Goal: Task Accomplishment & Management: Complete application form

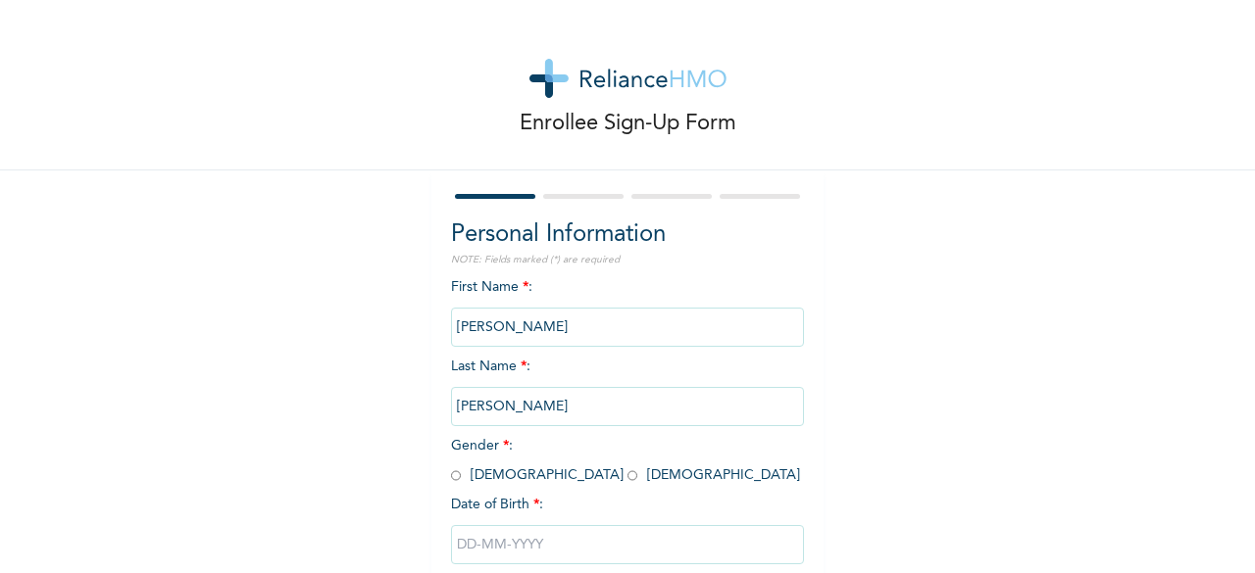
scroll to position [118, 0]
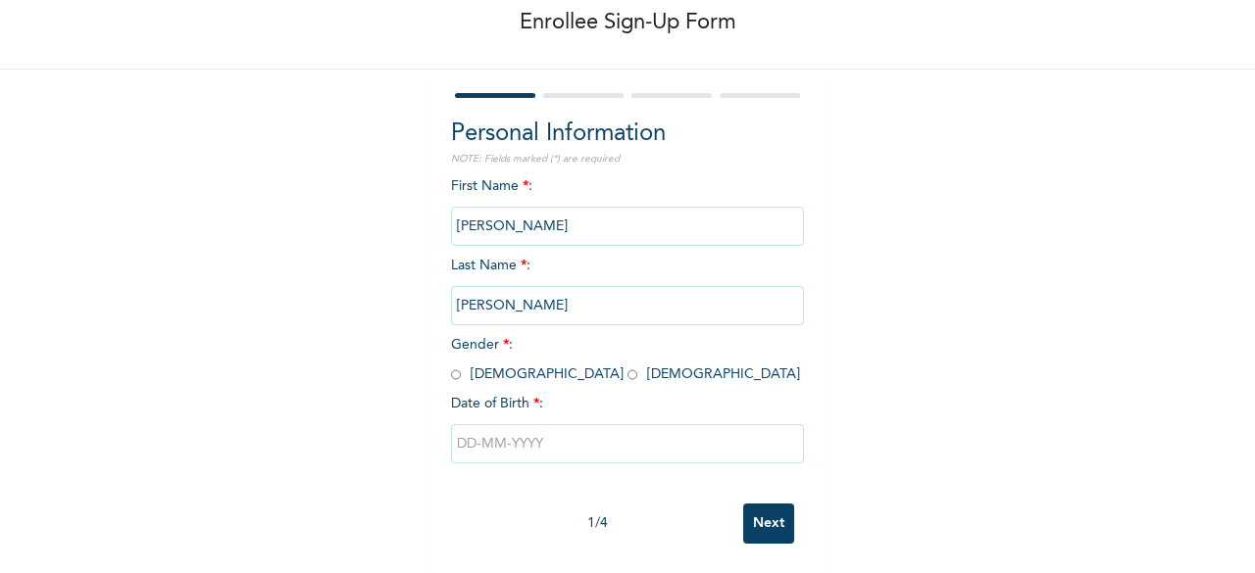
click at [451, 366] on input "radio" at bounding box center [456, 375] width 10 height 19
radio input "true"
click at [506, 424] on input "text" at bounding box center [627, 443] width 353 height 39
select select "9"
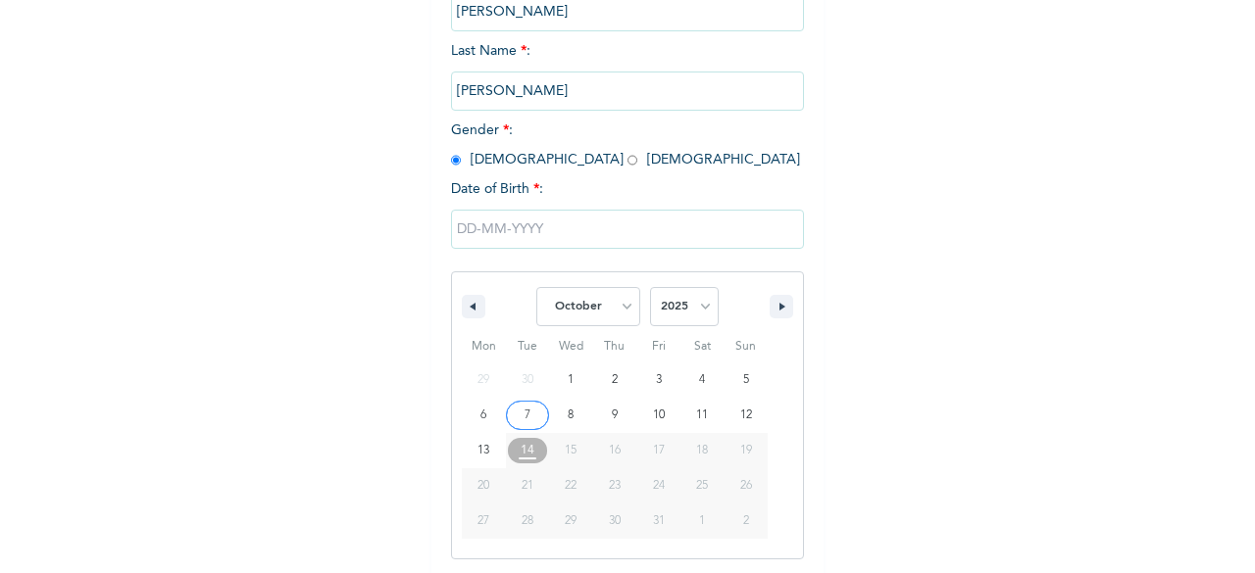
scroll to position [319, 0]
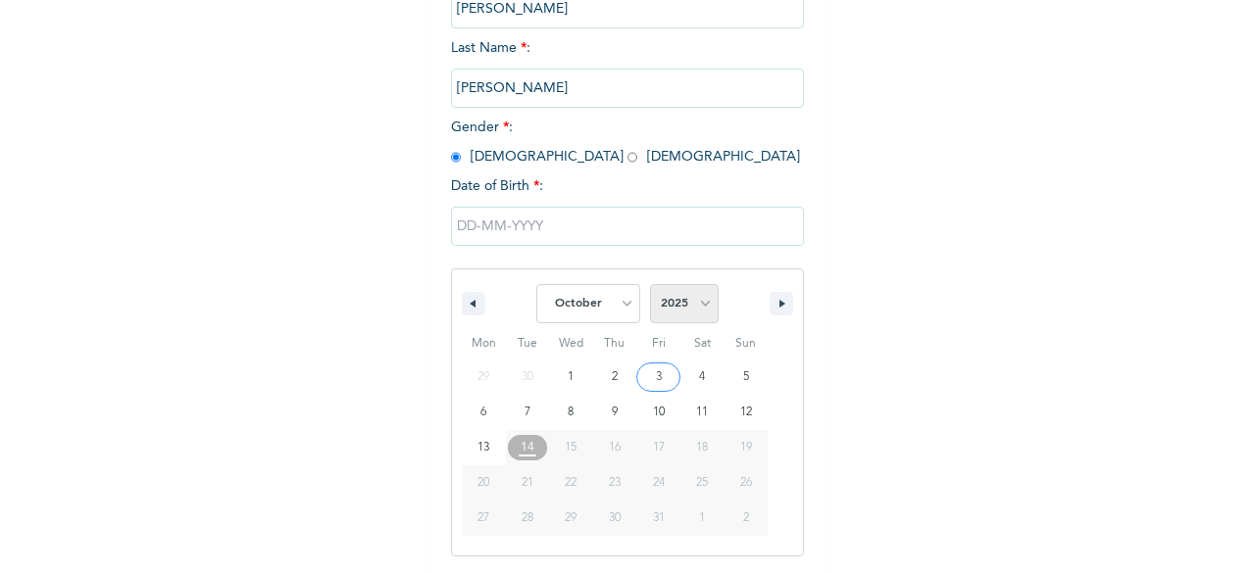
click at [695, 305] on select "2025 2024 2023 2022 2021 2020 2019 2018 2017 2016 2015 2014 2013 2012 2011 2010…" at bounding box center [684, 303] width 69 height 39
select select "1960"
click at [650, 286] on select "2025 2024 2023 2022 2021 2020 2019 2018 2017 2016 2015 2014 2013 2012 2011 2010…" at bounding box center [684, 303] width 69 height 39
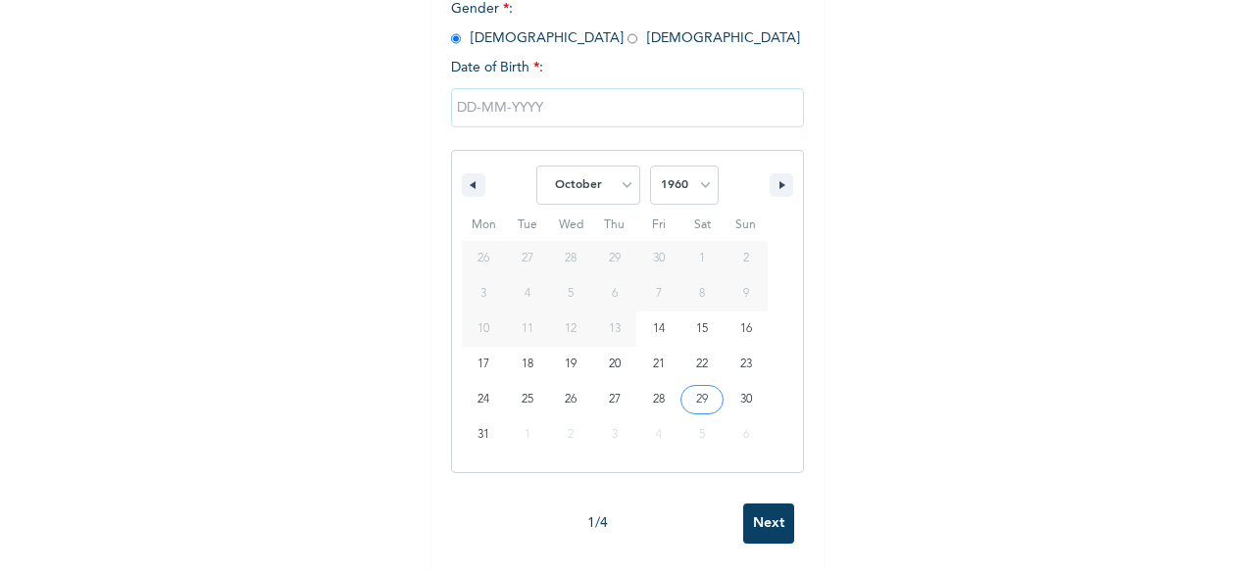
scroll to position [118, 0]
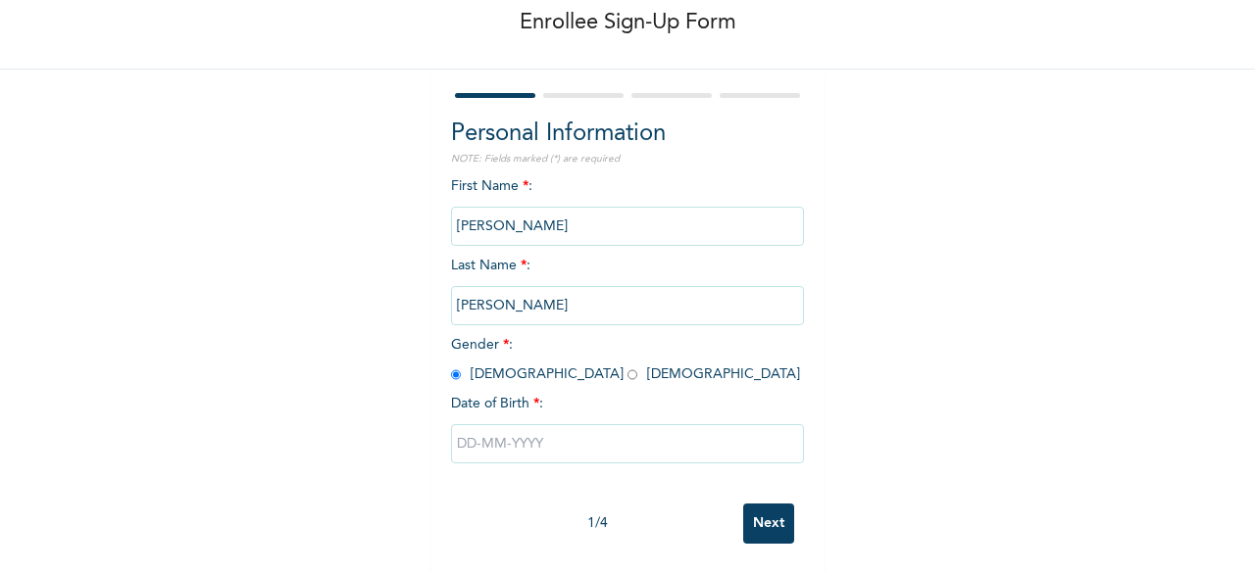
click at [759, 504] on input "Next" at bounding box center [768, 524] width 51 height 40
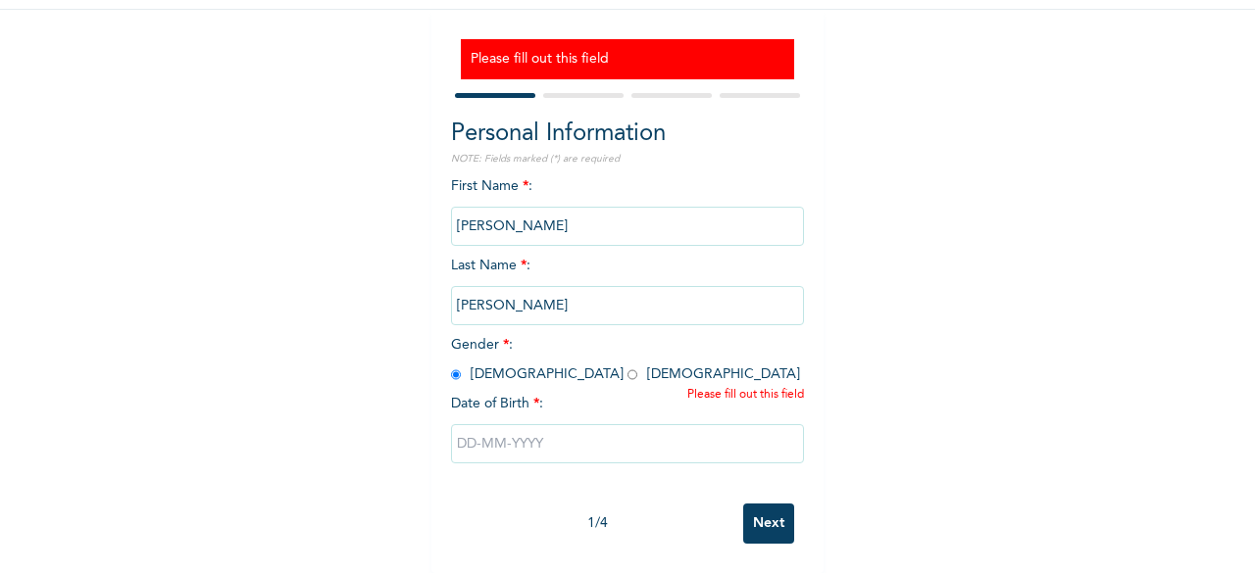
scroll to position [176, 0]
click at [527, 426] on input "text" at bounding box center [627, 443] width 353 height 39
select select "9"
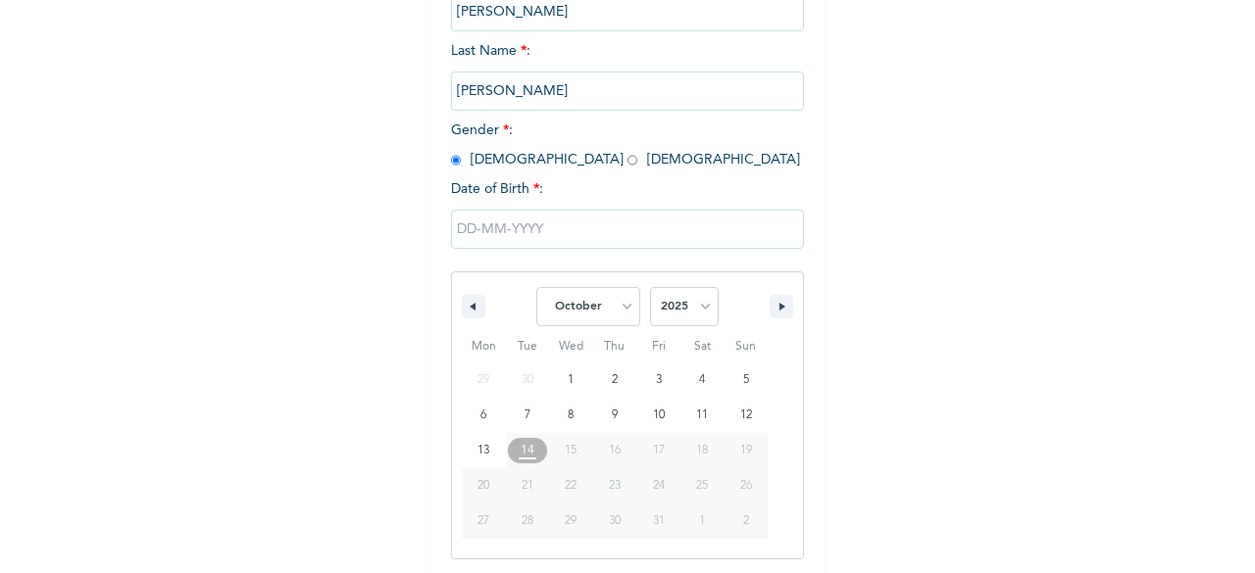
scroll to position [378, 0]
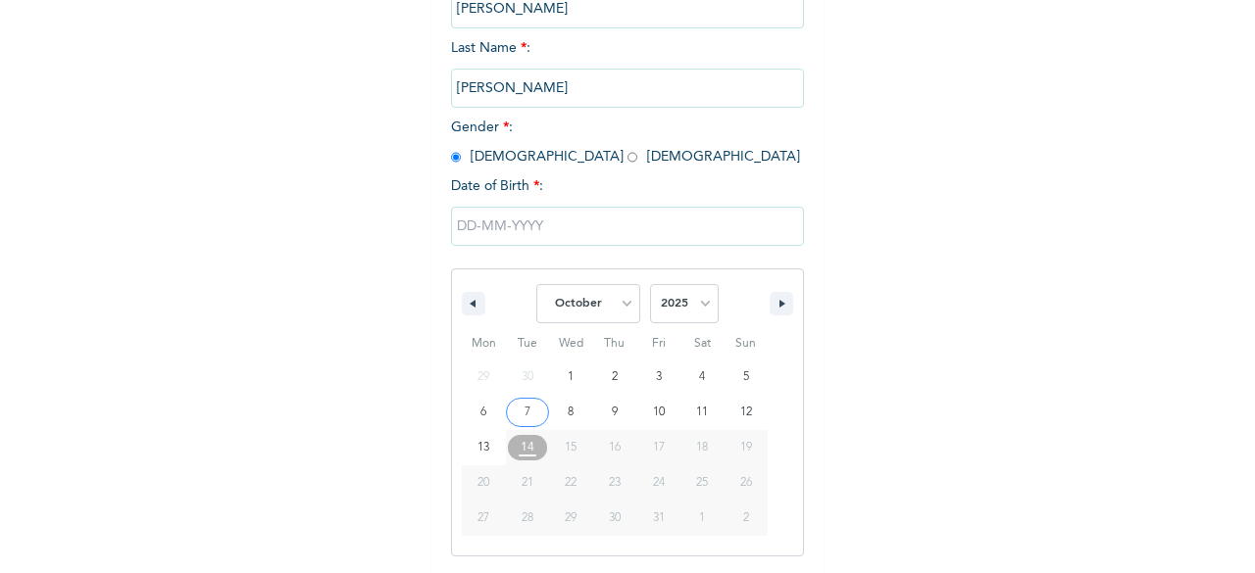
click at [459, 224] on input "text" at bounding box center [627, 226] width 353 height 39
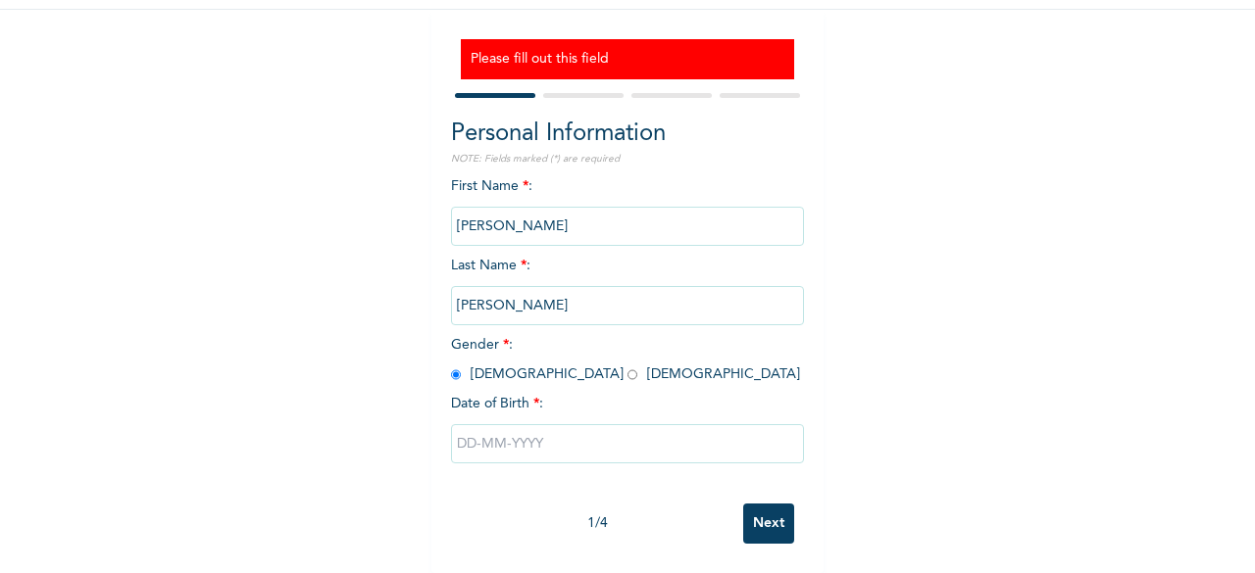
scroll to position [177, 0]
click at [536, 430] on input "text" at bounding box center [627, 443] width 353 height 39
select select "9"
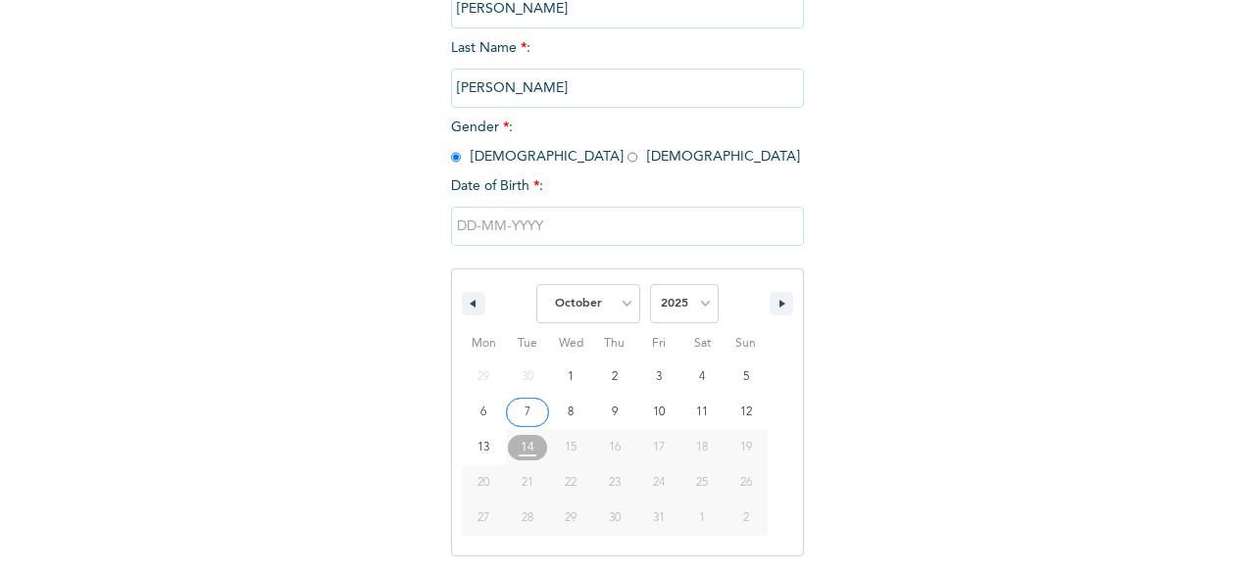
scroll to position [478, 0]
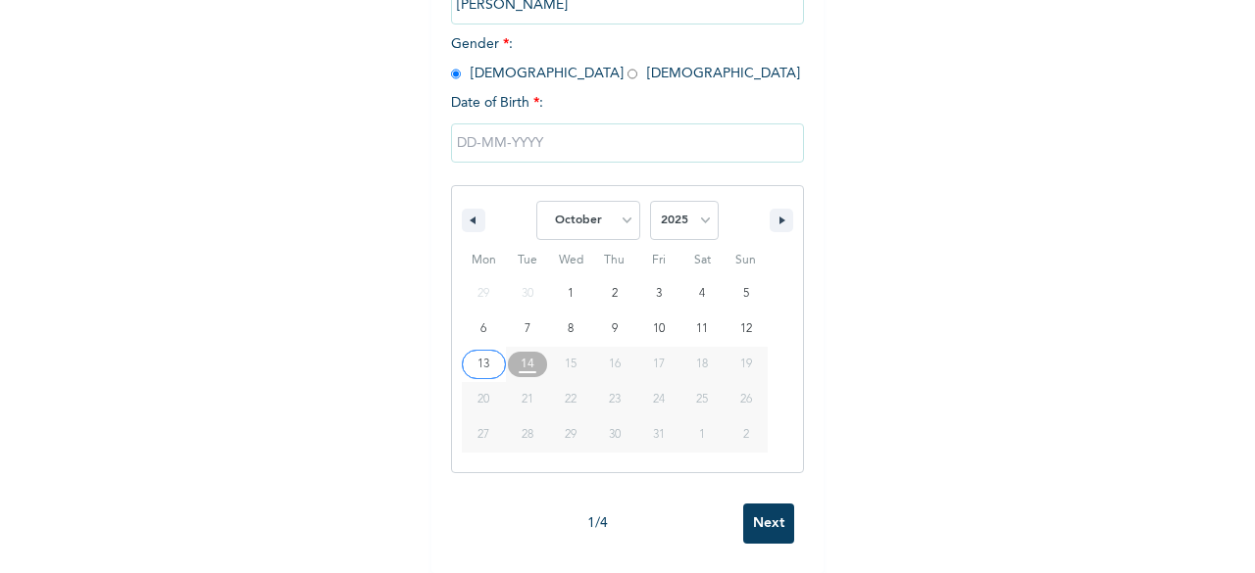
type input "[DATE]"
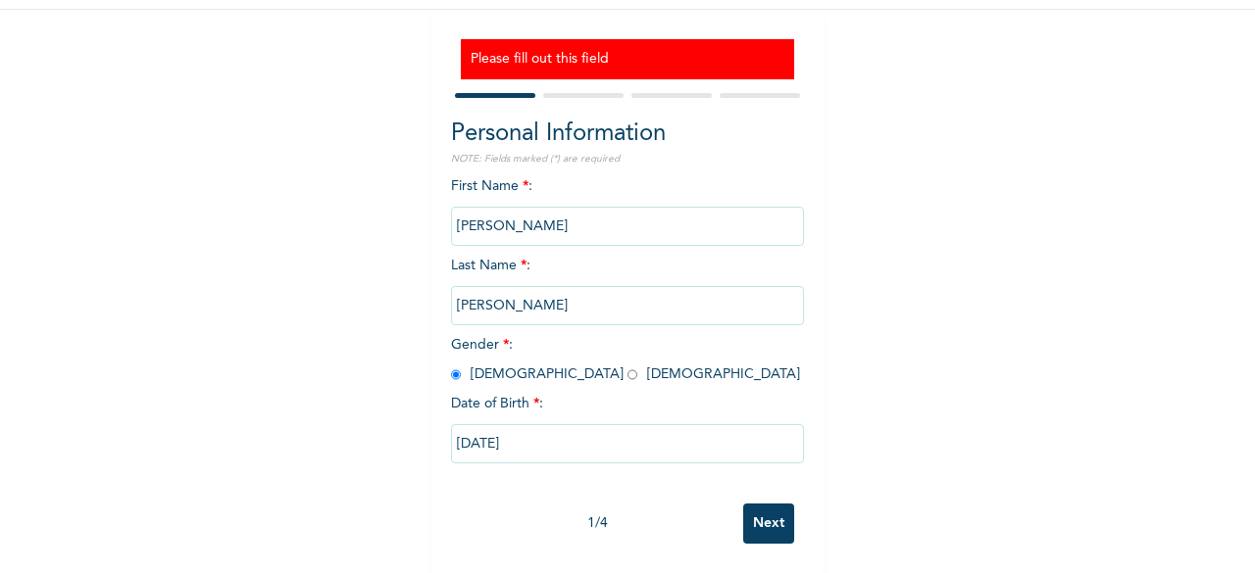
scroll to position [177, 0]
click at [551, 428] on input "[DATE]" at bounding box center [627, 443] width 353 height 39
select select "9"
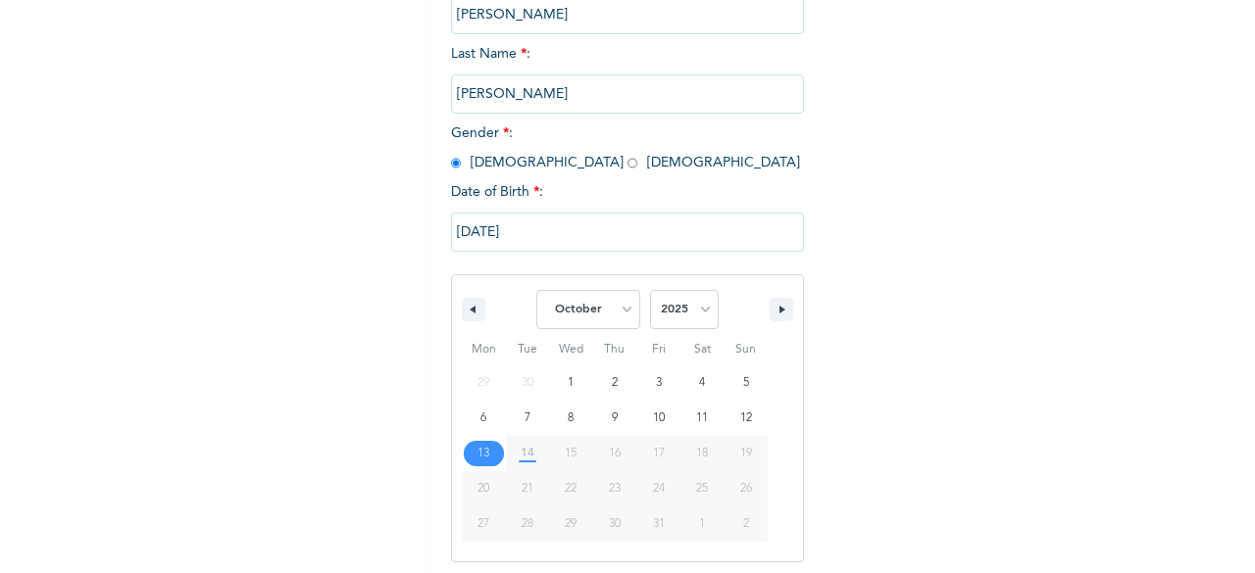
scroll to position [378, 0]
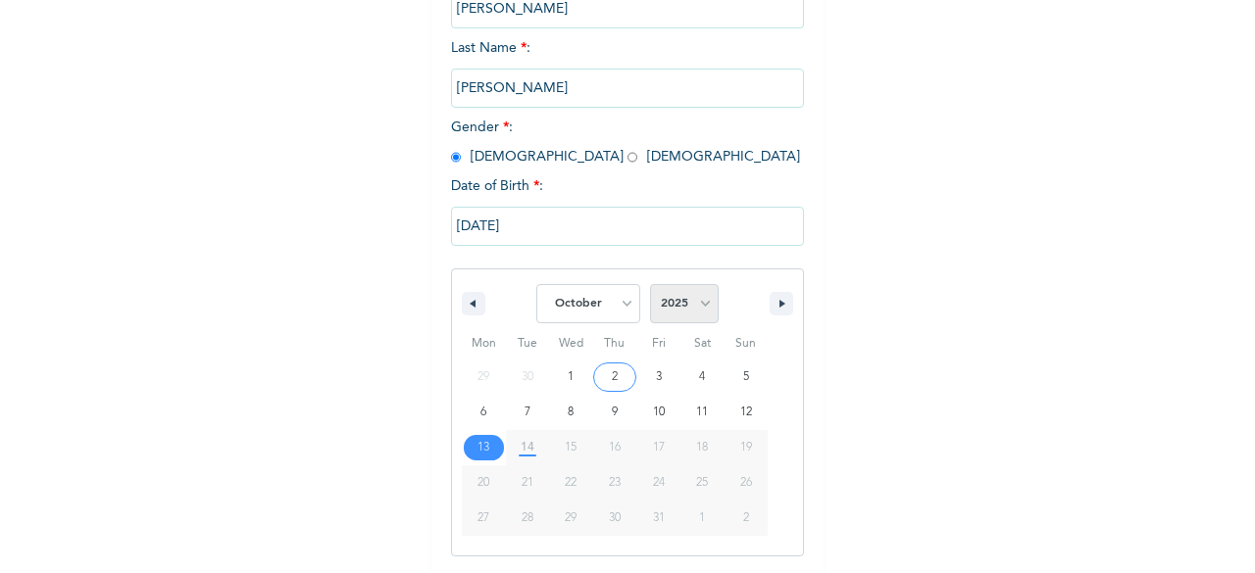
click at [700, 305] on select "2025 2024 2023 2022 2021 2020 2019 2018 2017 2016 2015 2014 2013 2012 2011 2010…" at bounding box center [684, 303] width 69 height 39
select select "1960"
click at [650, 286] on select "2025 2024 2023 2022 2021 2020 2019 2018 2017 2016 2015 2014 2013 2012 2011 2010…" at bounding box center [684, 303] width 69 height 39
type input "[DATE]"
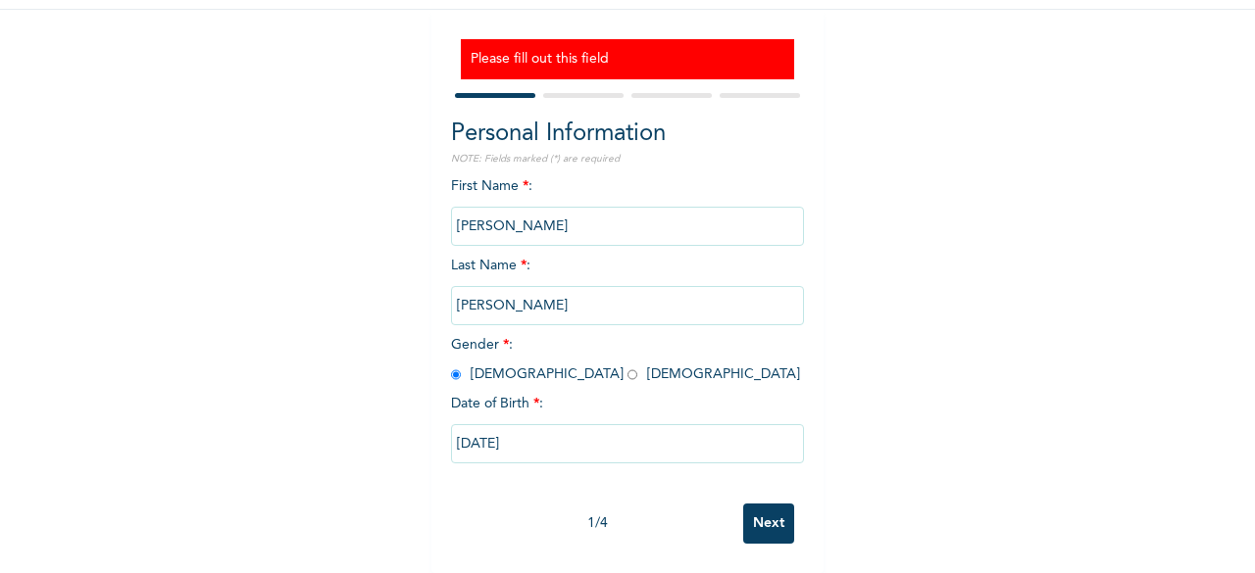
click at [769, 515] on input "Next" at bounding box center [768, 524] width 51 height 40
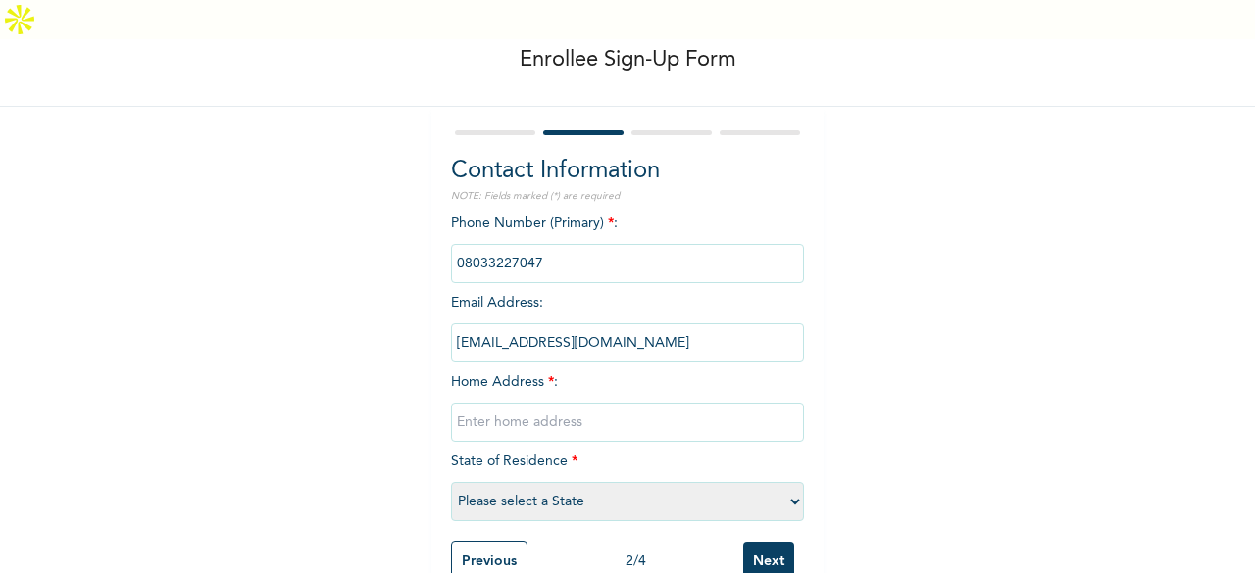
scroll to position [120, 0]
click at [518, 403] on input "text" at bounding box center [627, 422] width 353 height 39
type input "[GEOGRAPHIC_DATA]"
click at [614, 482] on select "Please select a State [PERSON_NAME] (FCT) [PERSON_NAME] Ibom [GEOGRAPHIC_DATA] …" at bounding box center [627, 501] width 353 height 39
select select "25"
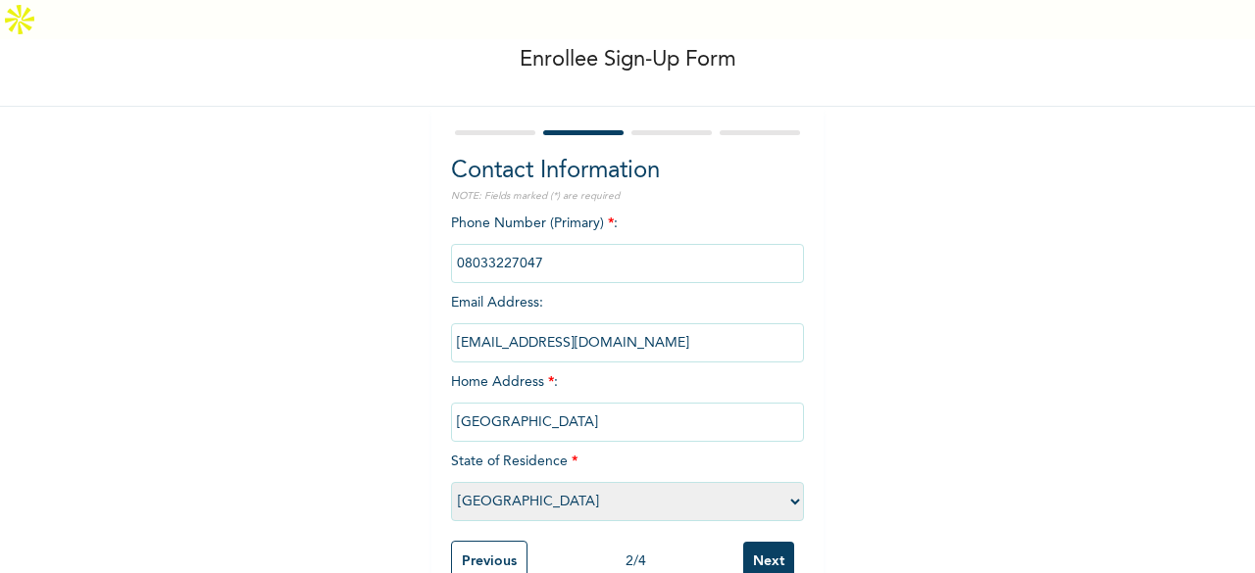
click at [451, 482] on select "Please select a State [PERSON_NAME] (FCT) [PERSON_NAME] Ibom [GEOGRAPHIC_DATA] …" at bounding box center [627, 501] width 353 height 39
click at [761, 542] on input "Next" at bounding box center [768, 562] width 51 height 40
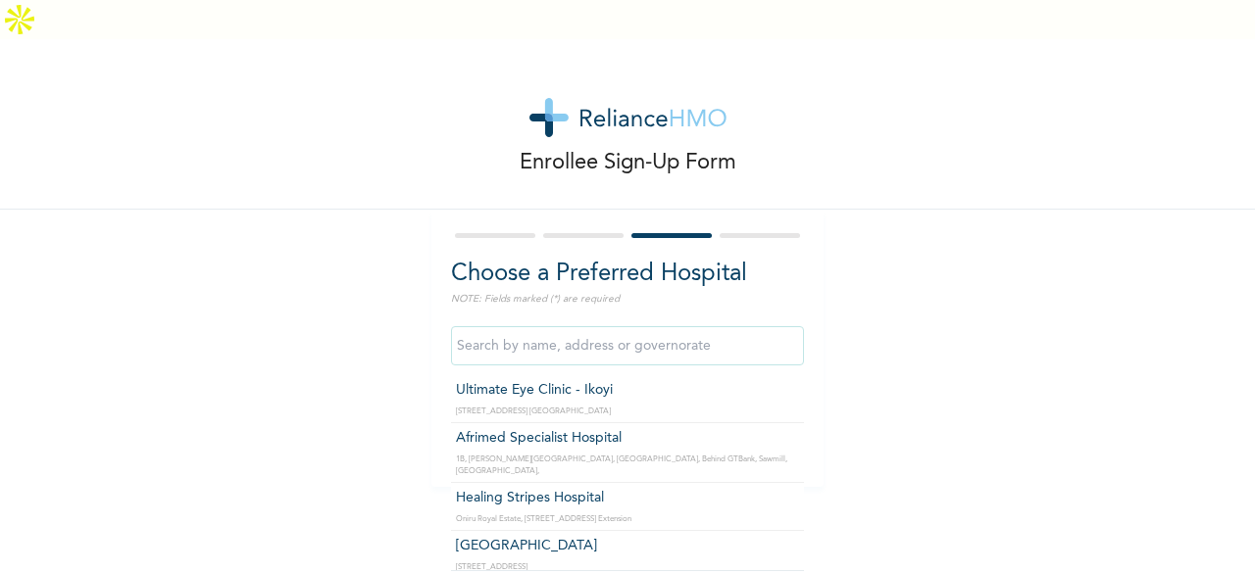
click at [566, 326] on input "text" at bounding box center [627, 345] width 353 height 39
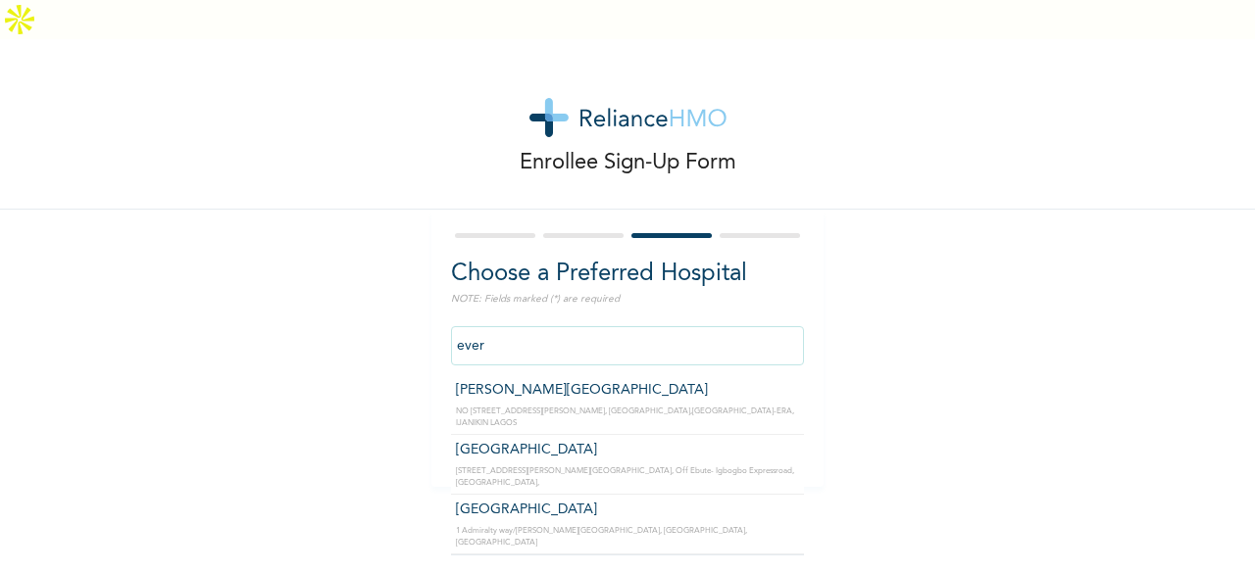
type input "[GEOGRAPHIC_DATA]"
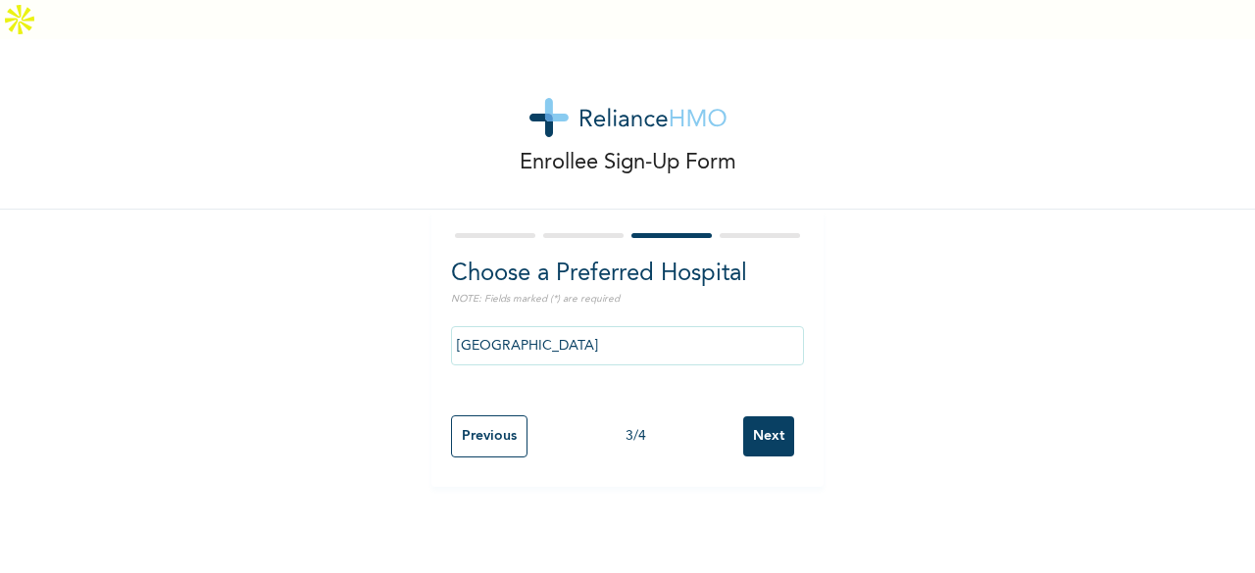
click at [769, 417] on input "Next" at bounding box center [768, 437] width 51 height 40
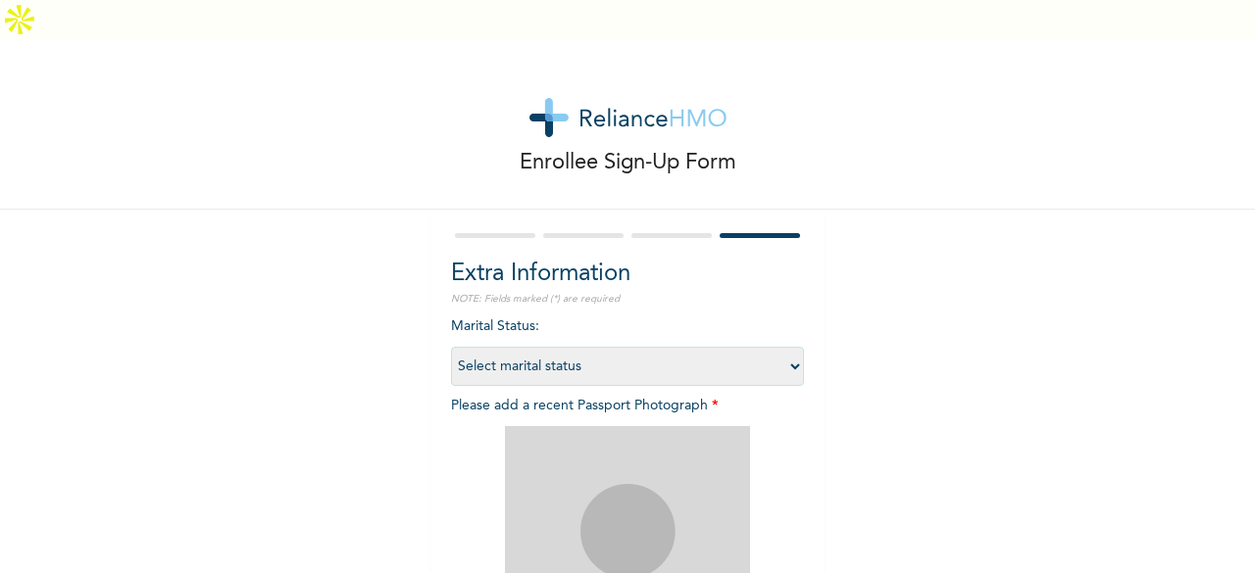
click at [625, 347] on select "Select marital status [DEMOGRAPHIC_DATA] Married [DEMOGRAPHIC_DATA] Widow/[DEMO…" at bounding box center [627, 366] width 353 height 39
select select "2"
click at [451, 347] on select "Select marital status [DEMOGRAPHIC_DATA] Married [DEMOGRAPHIC_DATA] Widow/[DEMO…" at bounding box center [627, 366] width 353 height 39
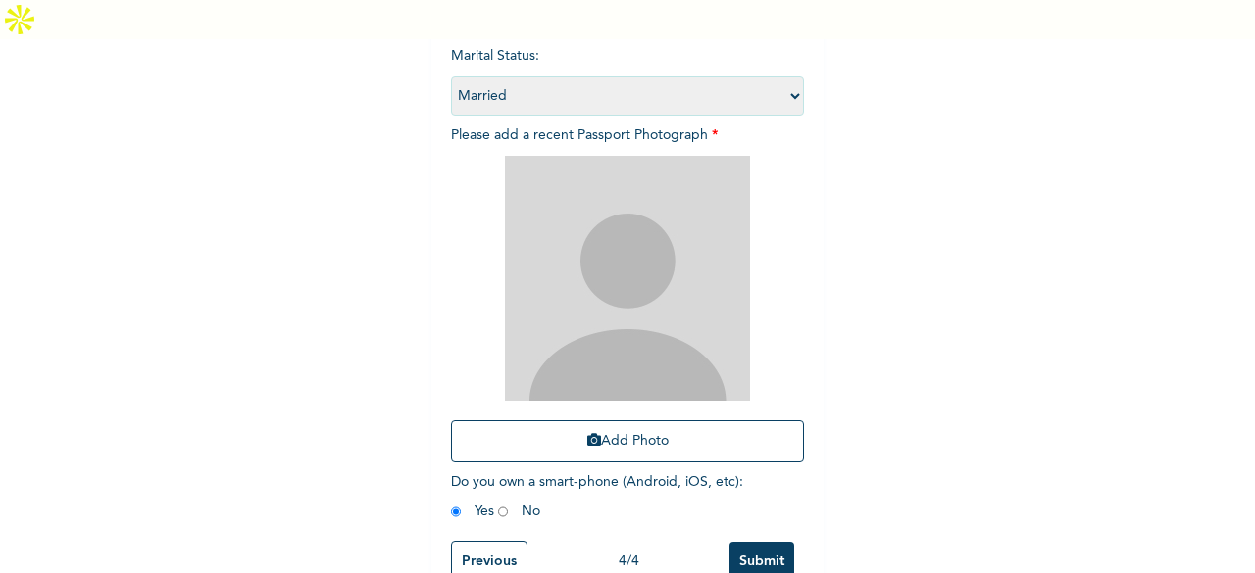
scroll to position [286, 0]
click at [567, 217] on img at bounding box center [627, 278] width 245 height 245
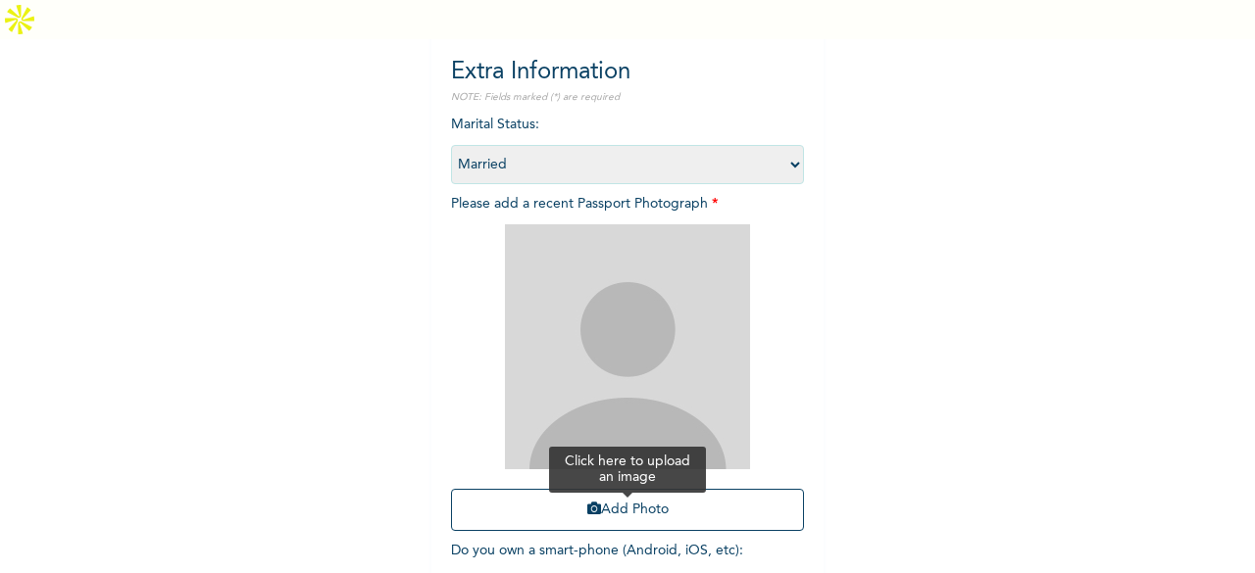
click at [597, 489] on button "Add Photo" at bounding box center [627, 510] width 353 height 42
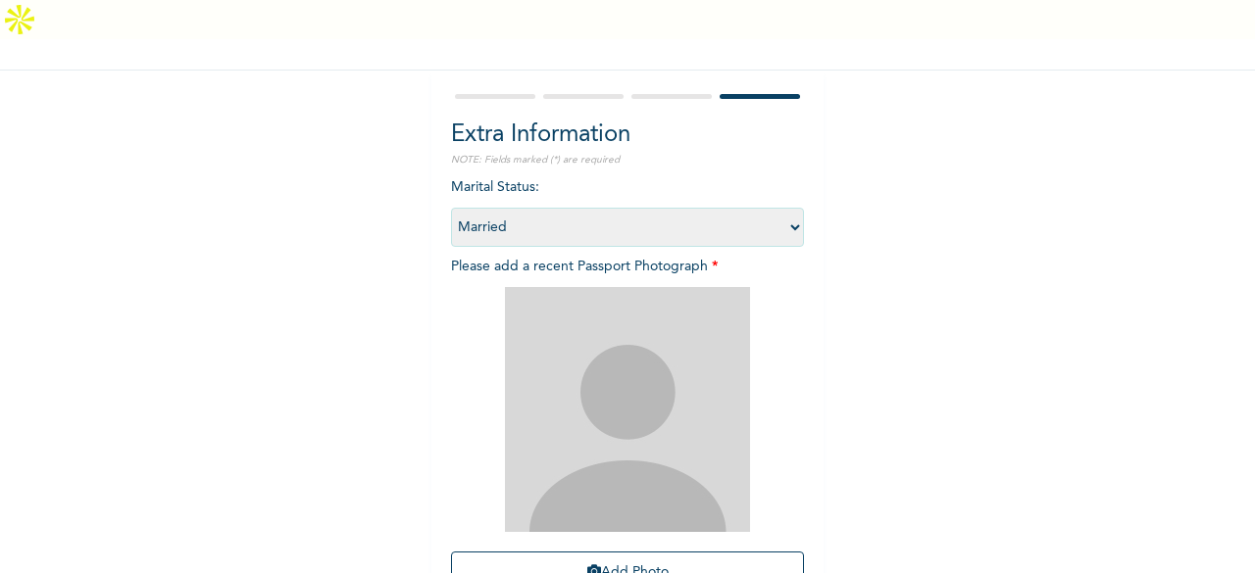
scroll to position [286, 0]
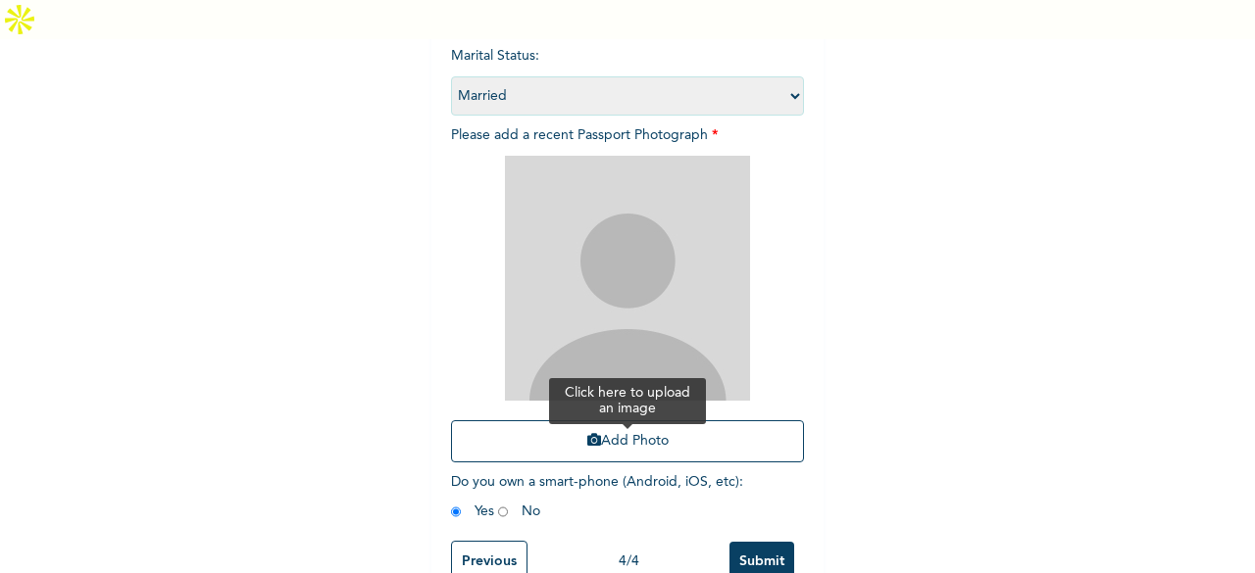
click at [588, 421] on button "Add Photo" at bounding box center [627, 442] width 353 height 42
click at [614, 421] on button "Add Photo" at bounding box center [627, 442] width 353 height 42
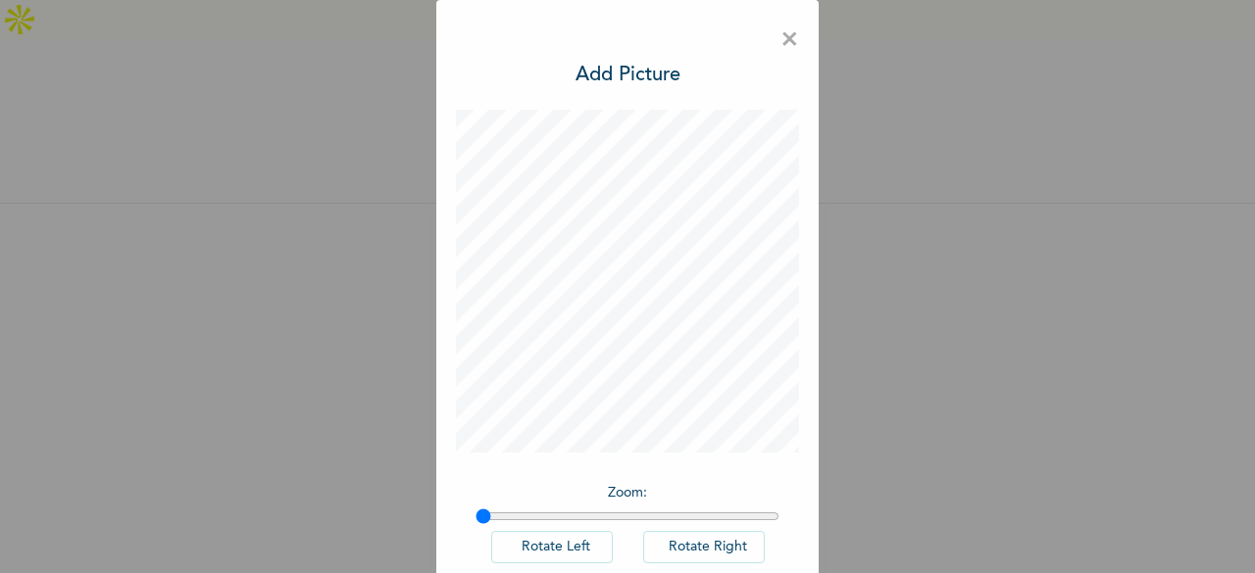
scroll to position [110, 0]
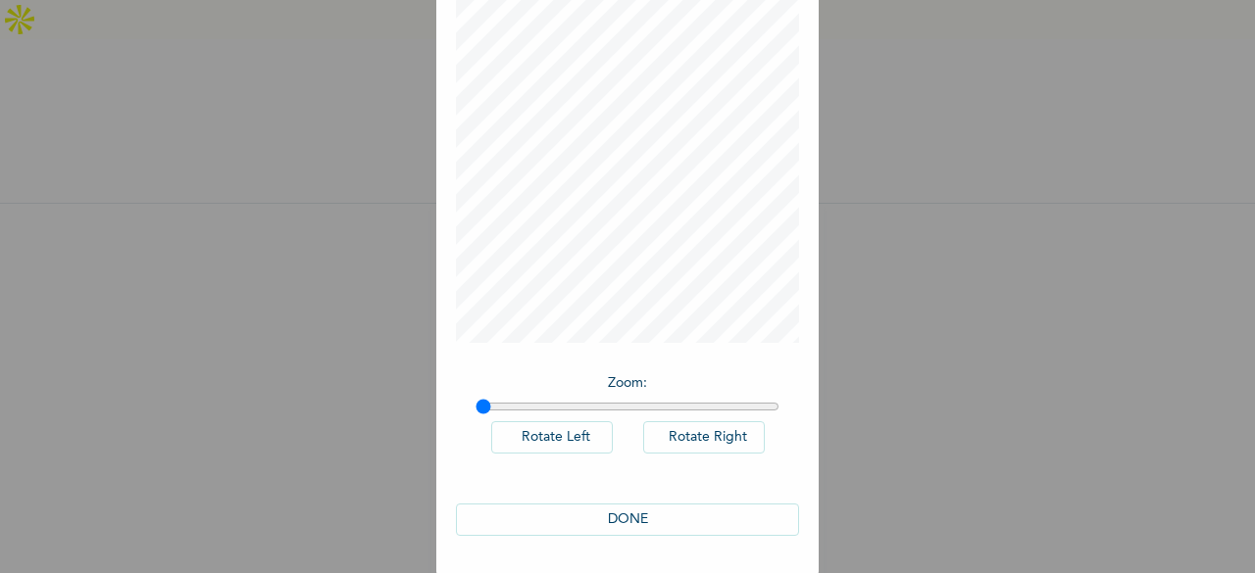
click at [612, 520] on button "DONE" at bounding box center [627, 520] width 343 height 32
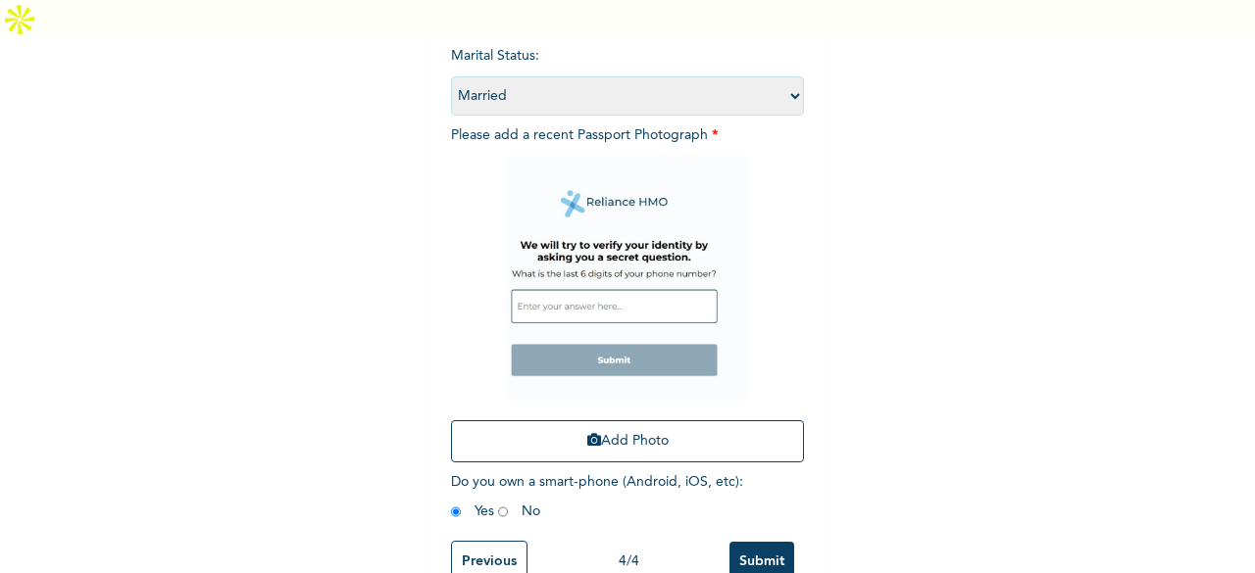
scroll to position [286, 0]
click at [768, 542] on input "Submit" at bounding box center [761, 562] width 65 height 40
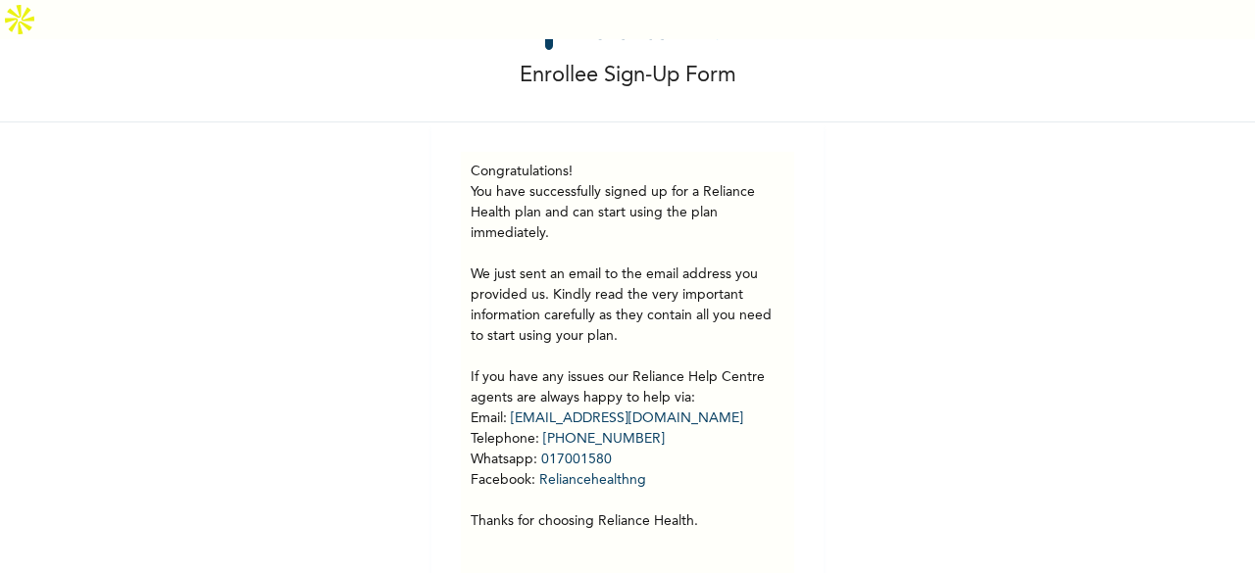
scroll to position [0, 0]
